Goal: Transaction & Acquisition: Subscribe to service/newsletter

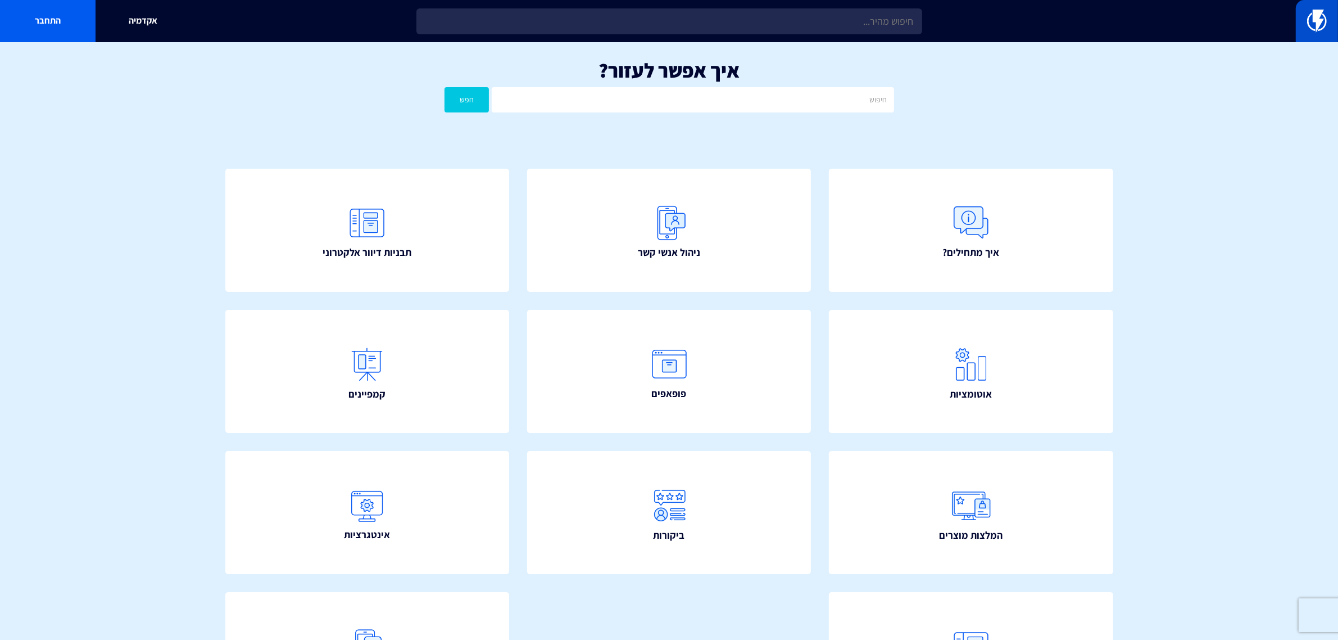
click at [1302, 24] on link at bounding box center [1317, 21] width 42 height 42
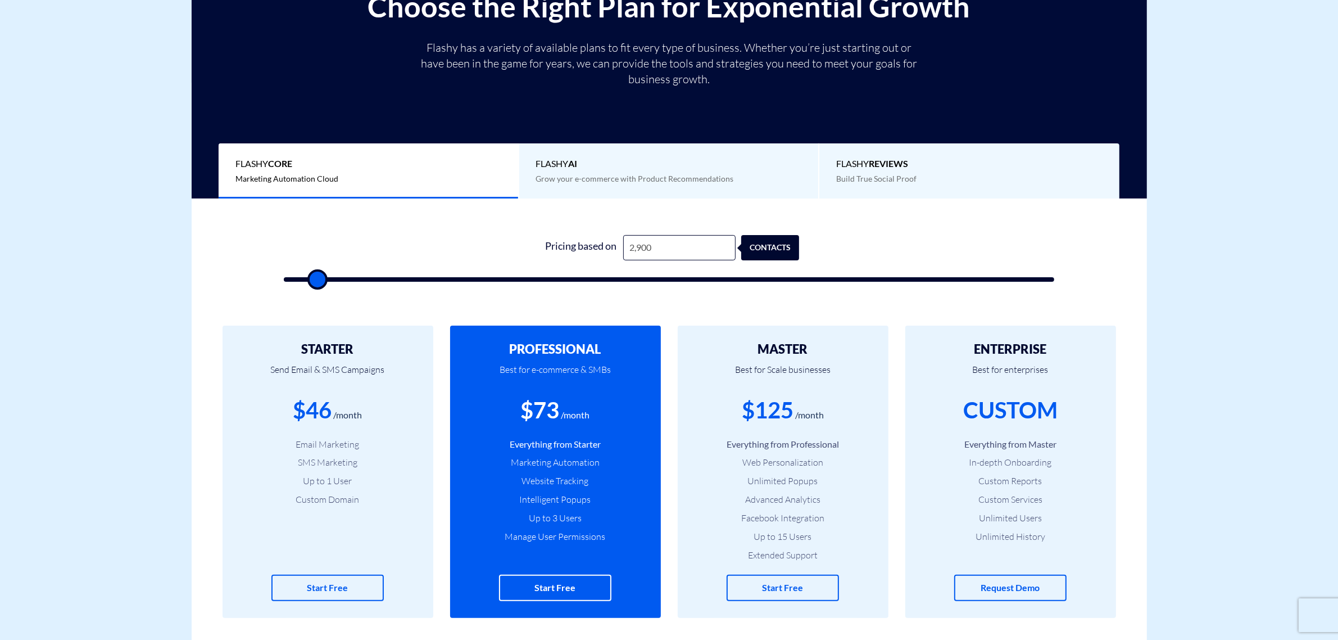
click at [670, 250] on input "2,900" at bounding box center [679, 247] width 112 height 25
type input "1"
type input "500"
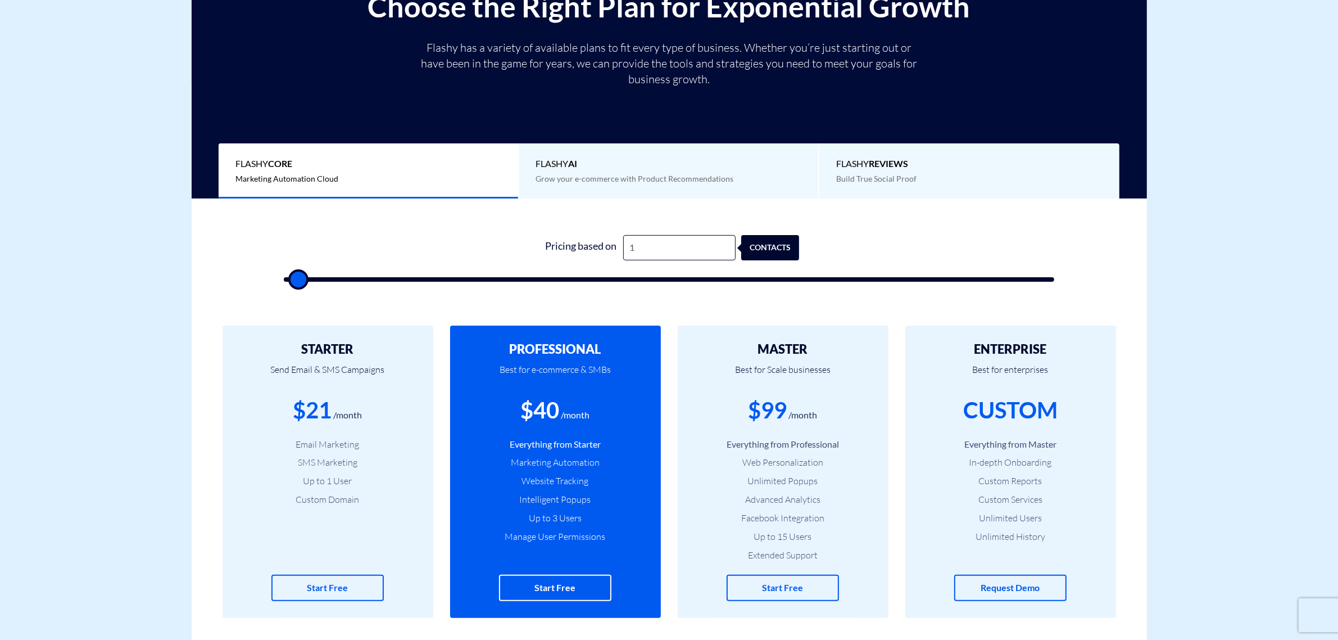
type input "10"
type input "500"
type input "100"
type input "500"
type input "1,000"
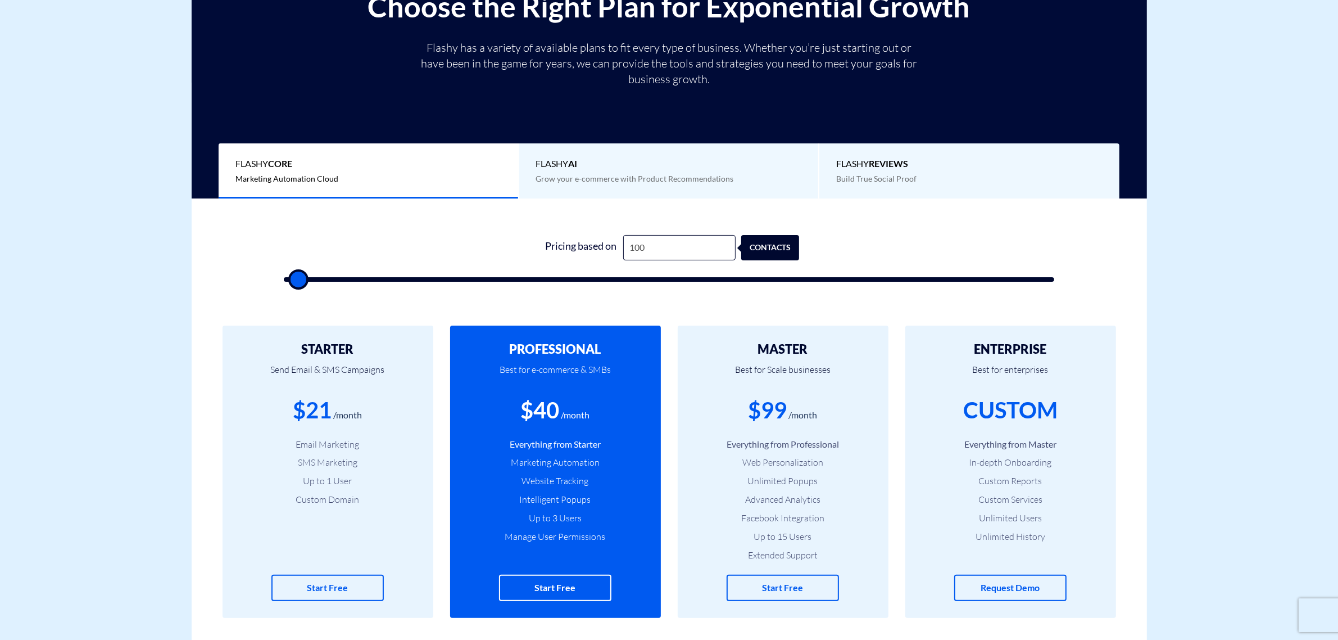
type input "1000"
type input "10,000"
type input "10000"
type input "10,000"
